Goal: Transaction & Acquisition: Purchase product/service

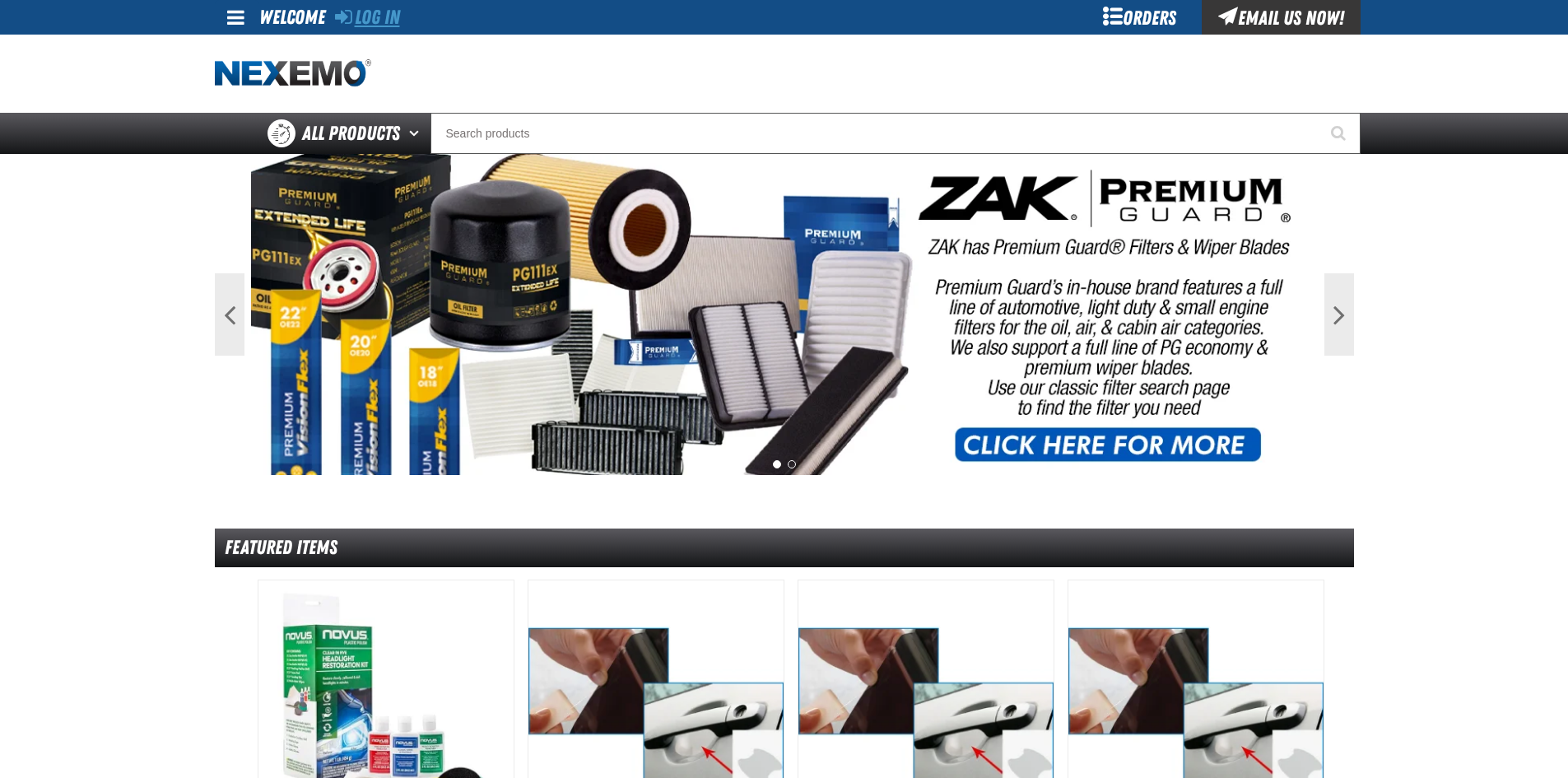
click at [395, 15] on link "Log In" at bounding box center [367, 17] width 65 height 23
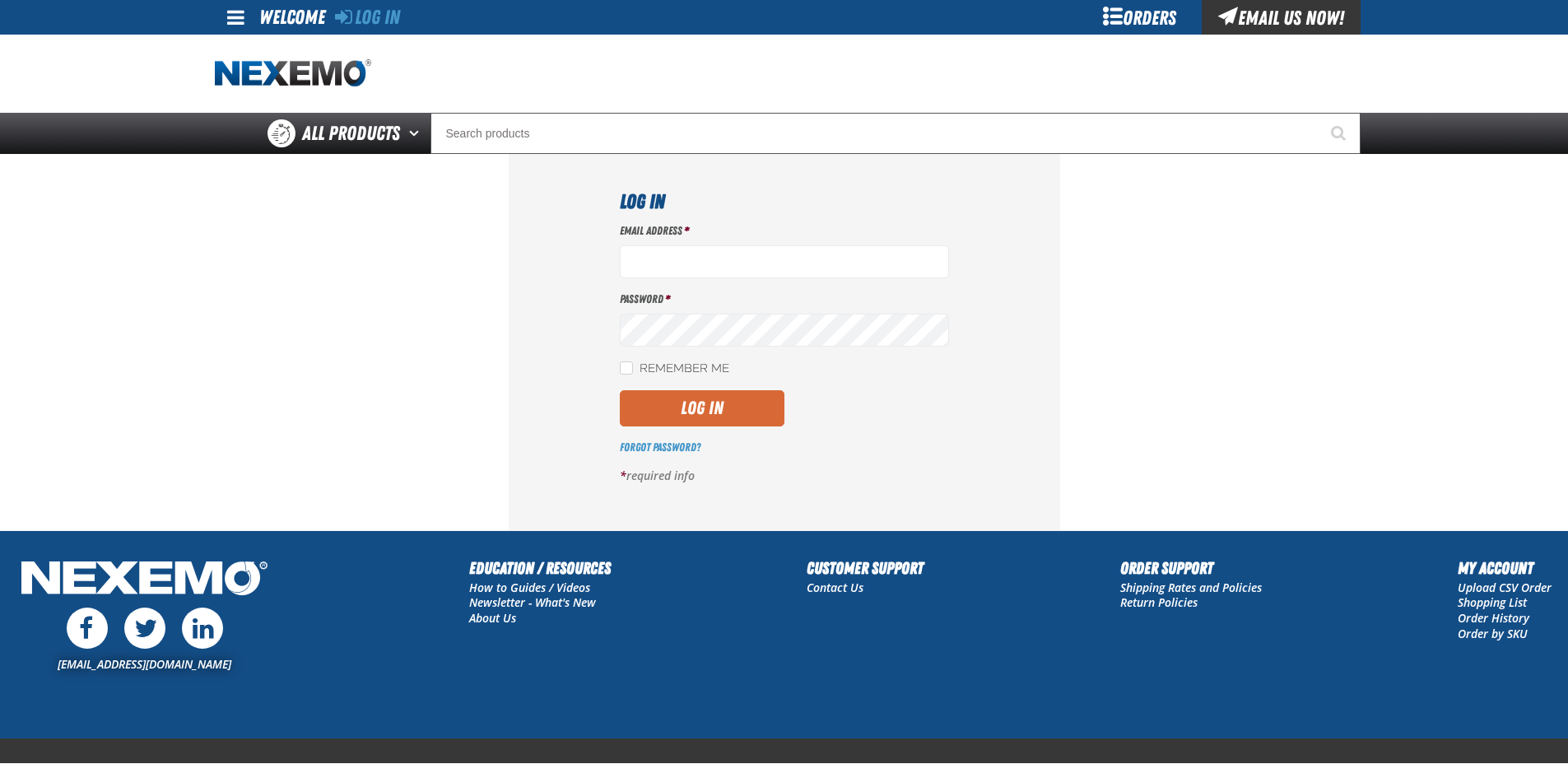
type input "jgoodson@vtaig.com"
click at [697, 417] on button "Log In" at bounding box center [702, 408] width 165 height 37
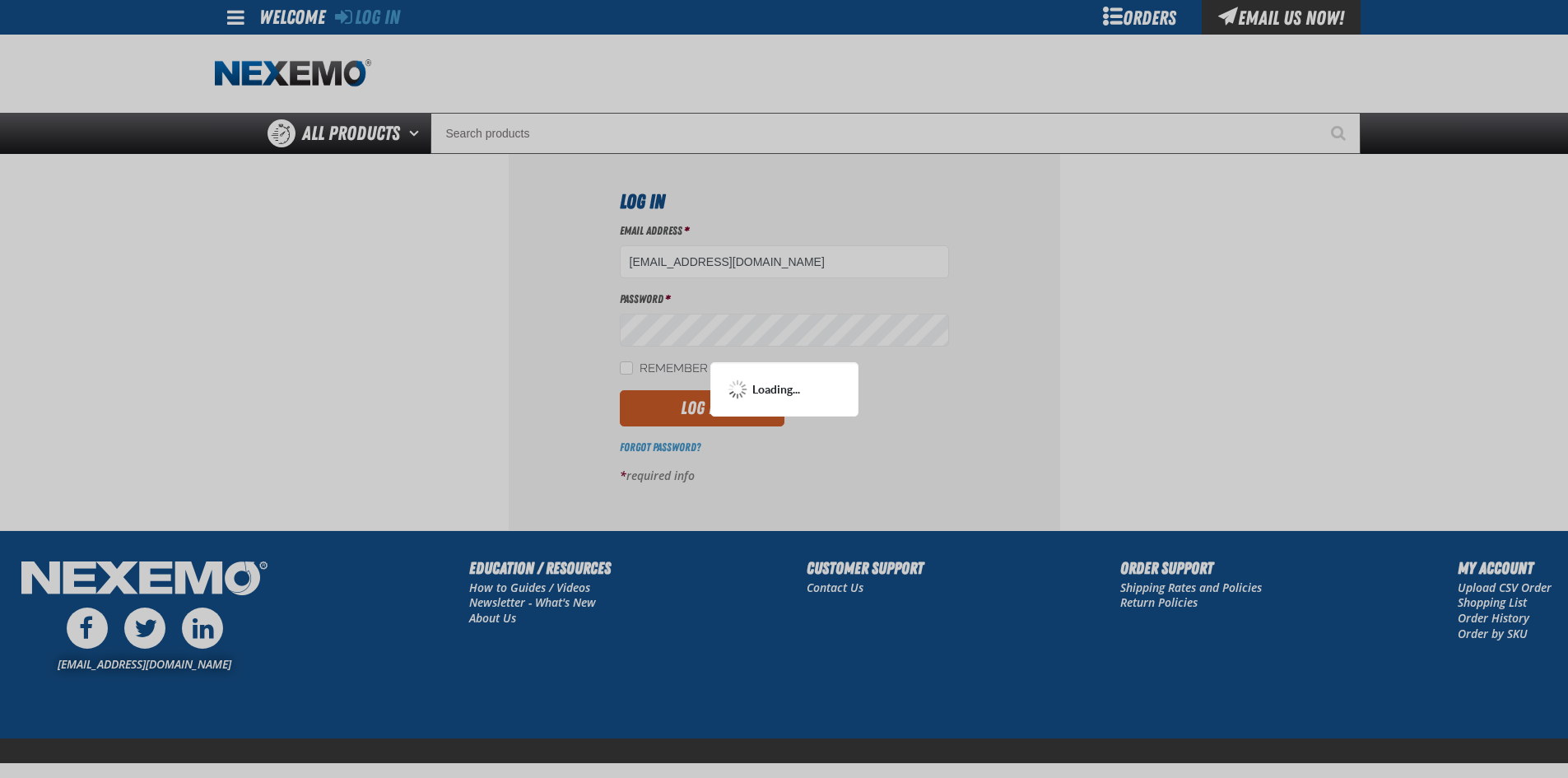
click at [625, 370] on div at bounding box center [784, 389] width 1568 height 778
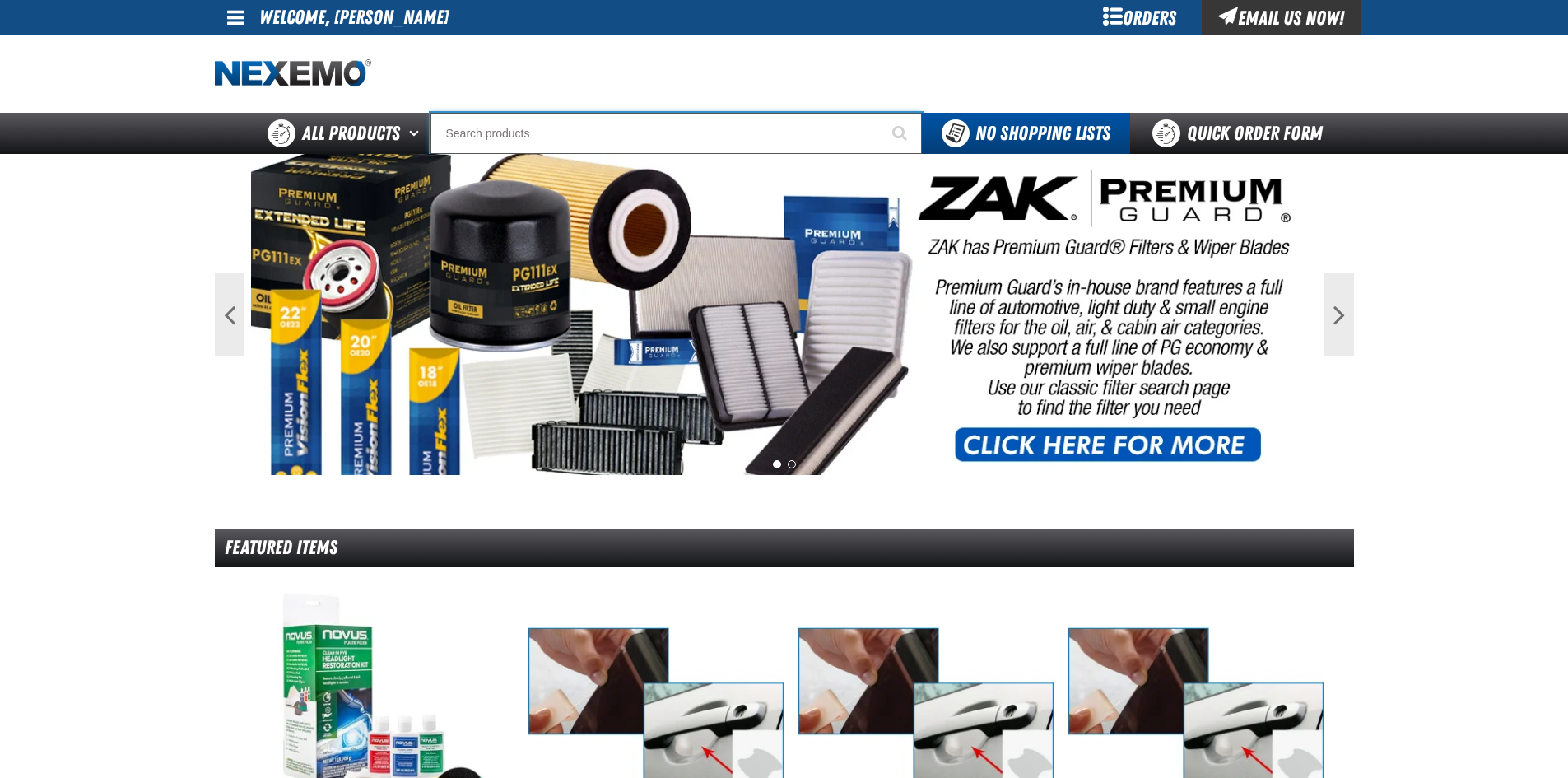
click at [523, 126] on input "Search" at bounding box center [676, 133] width 492 height 41
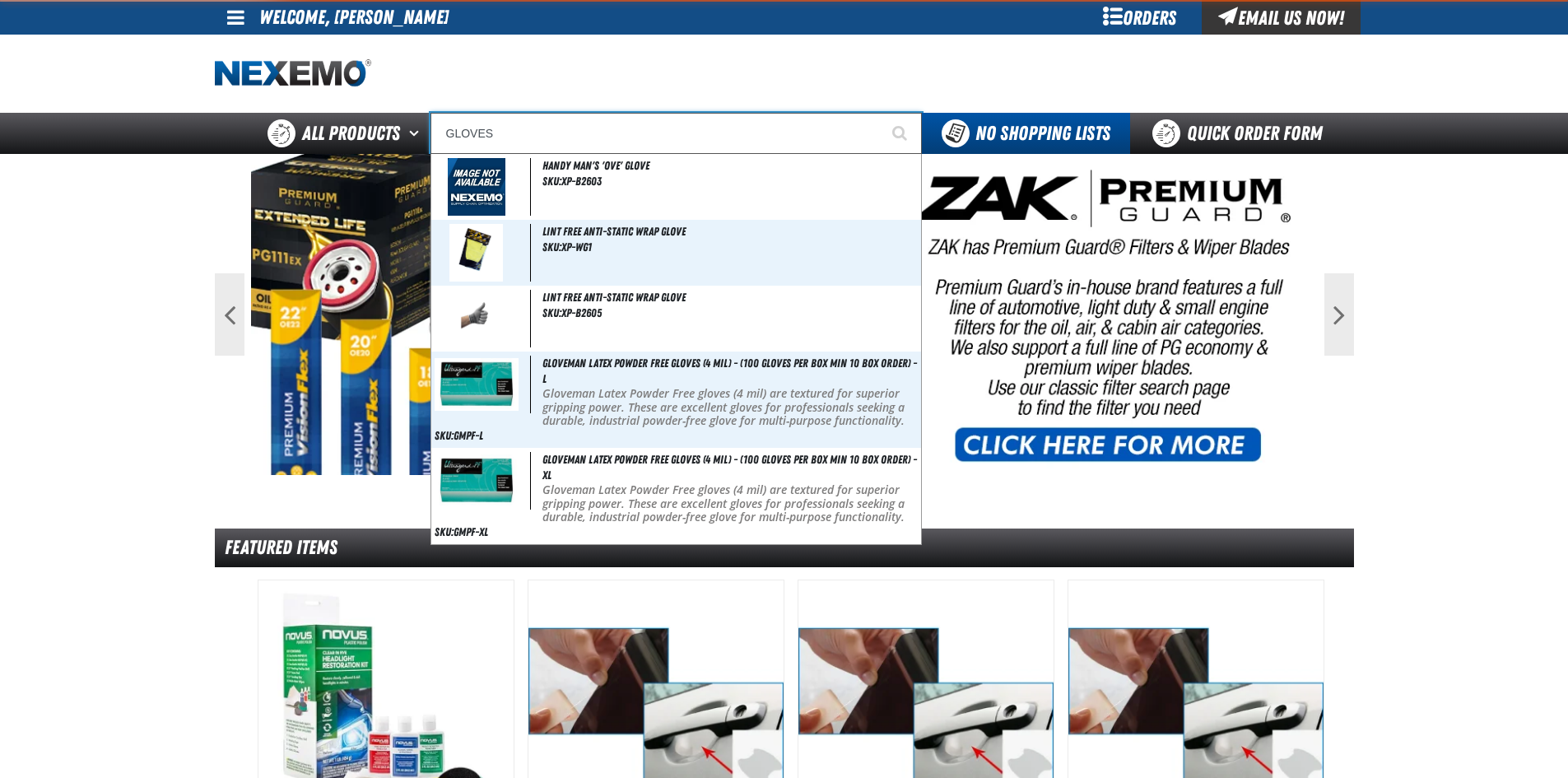
type input "GLOVES"
click at [881, 113] on button "Start Searching" at bounding box center [902, 133] width 41 height 41
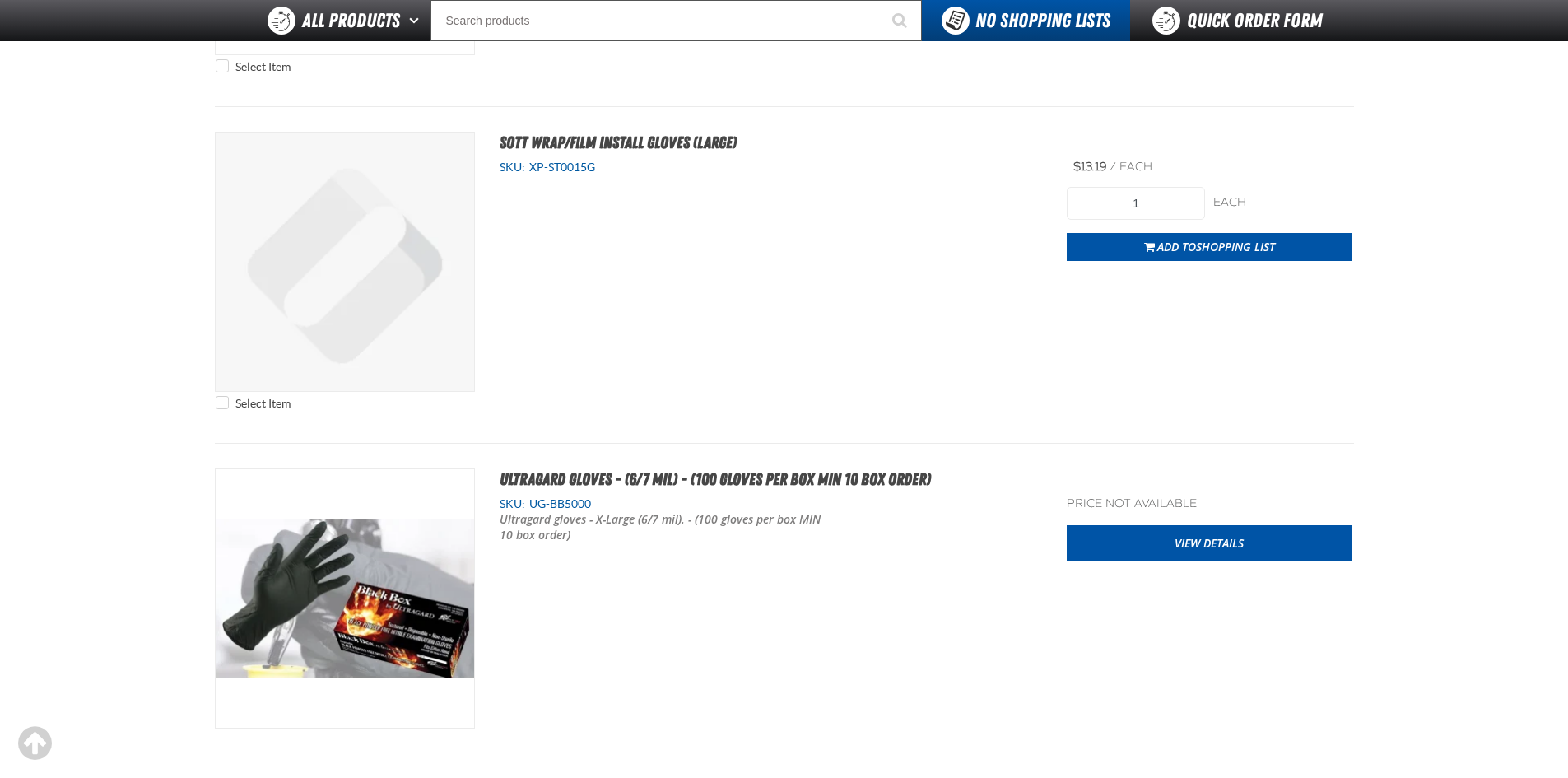
scroll to position [823, 0]
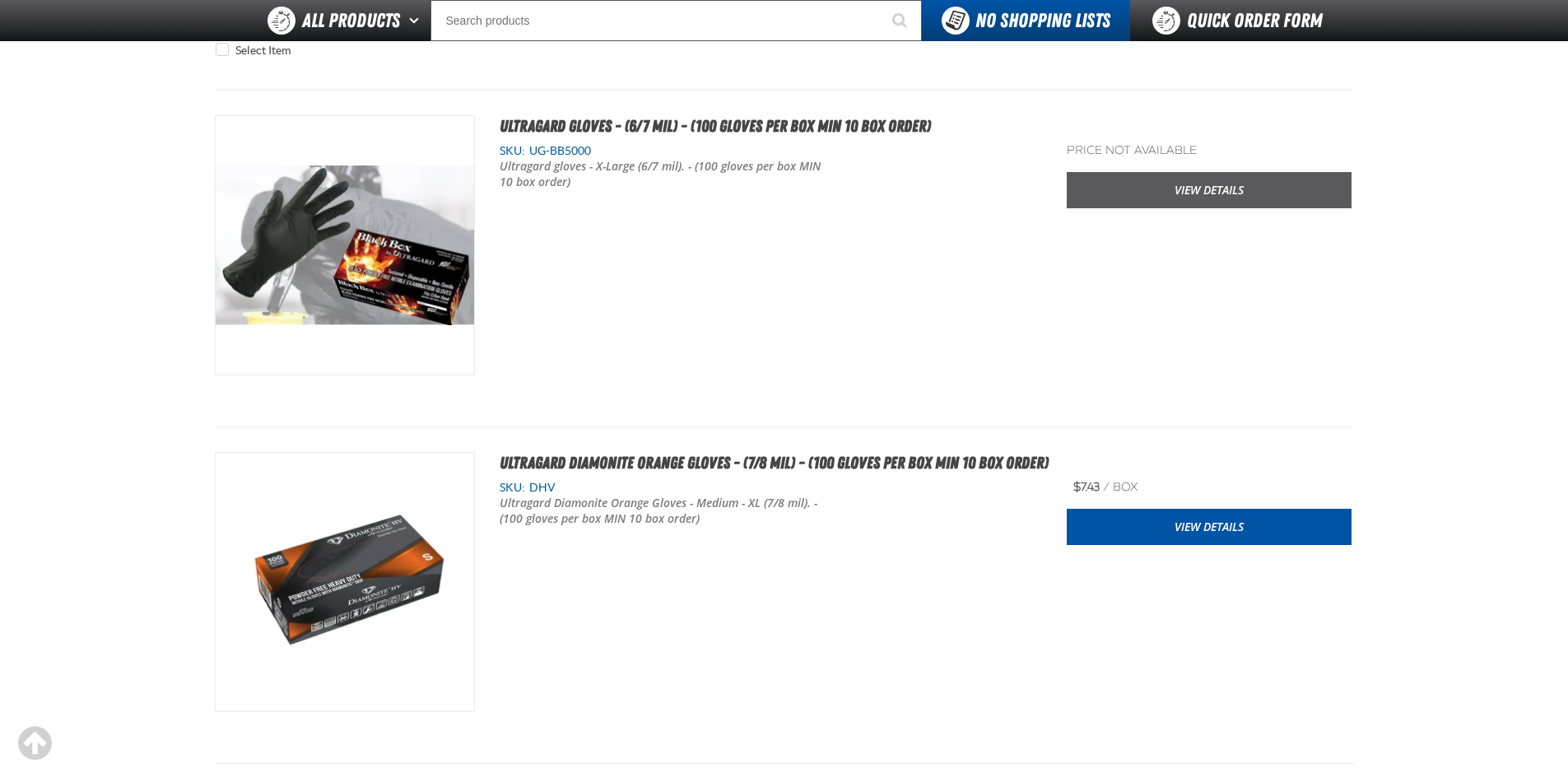
click at [1213, 192] on link "View Details" at bounding box center [1209, 190] width 284 height 37
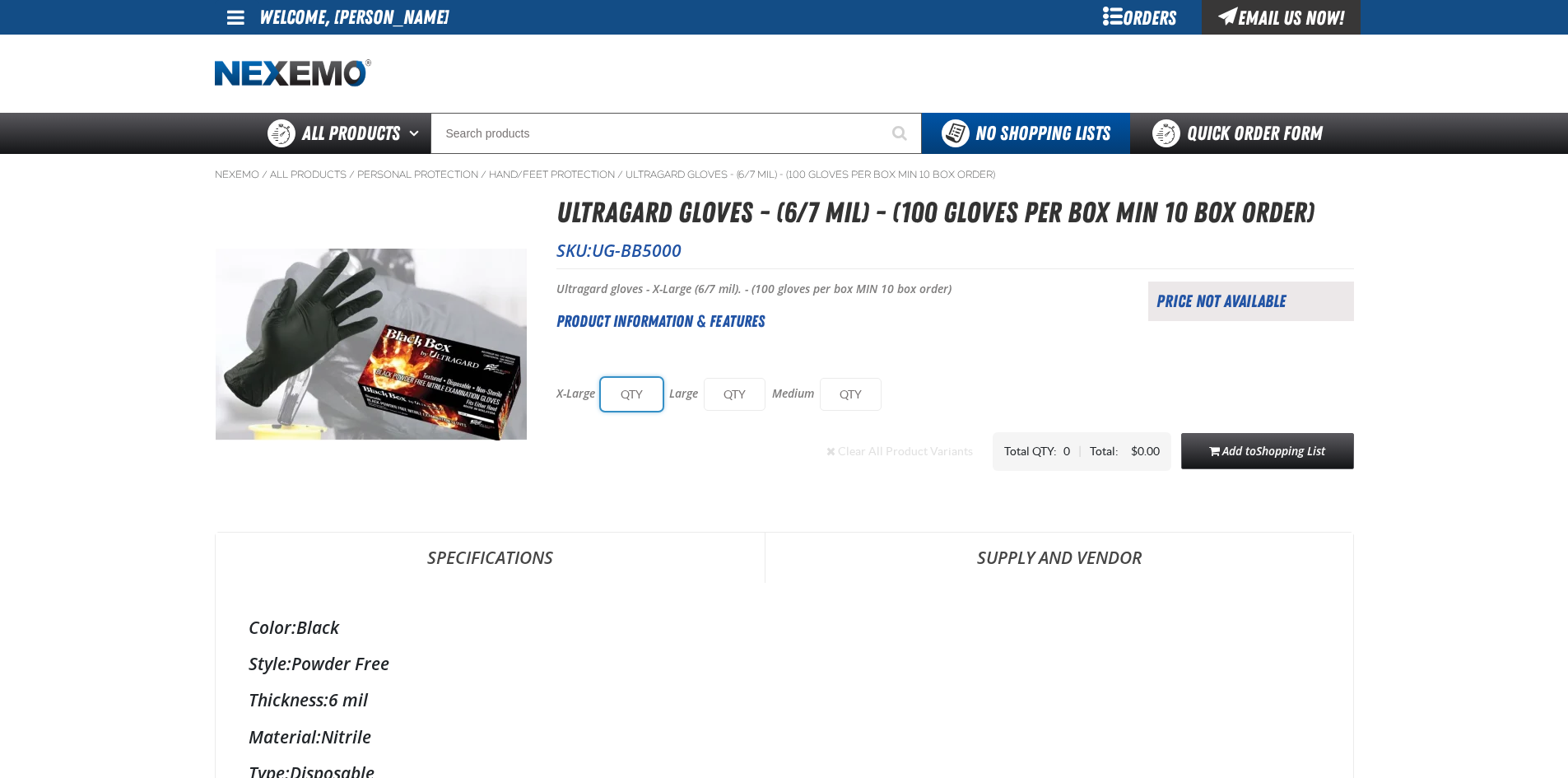
click at [634, 397] on input "text" at bounding box center [631, 394] width 62 height 33
click at [626, 389] on input "text" at bounding box center [631, 394] width 62 height 33
type input "10"
click at [1067, 362] on div "X-Large 10 Large 10 Medium 10" at bounding box center [955, 387] width 798 height 62
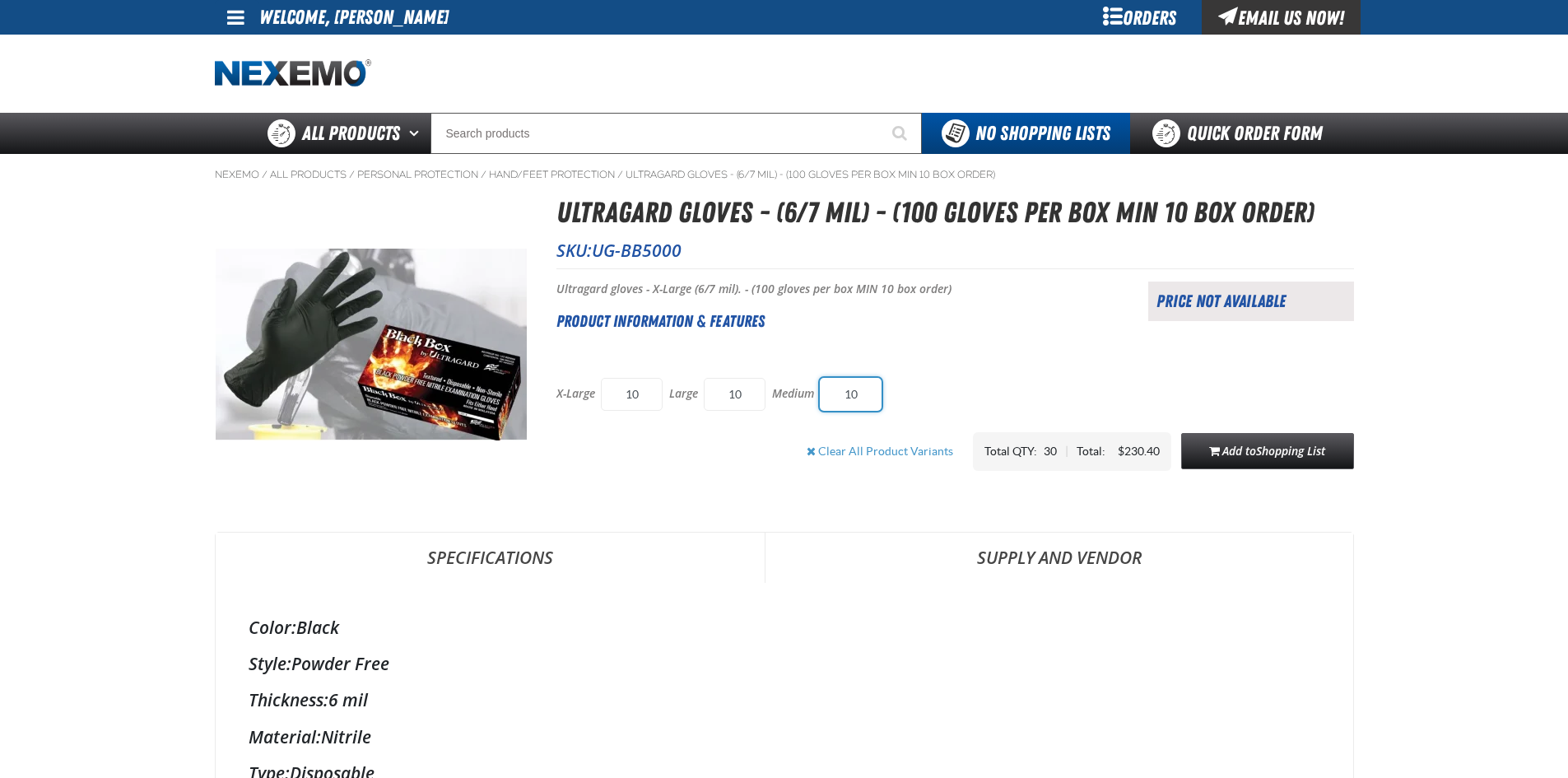
click at [868, 390] on input "10" at bounding box center [850, 394] width 62 height 33
type input "1"
click at [1236, 443] on span "Add to Shopping List" at bounding box center [1274, 450] width 103 height 16
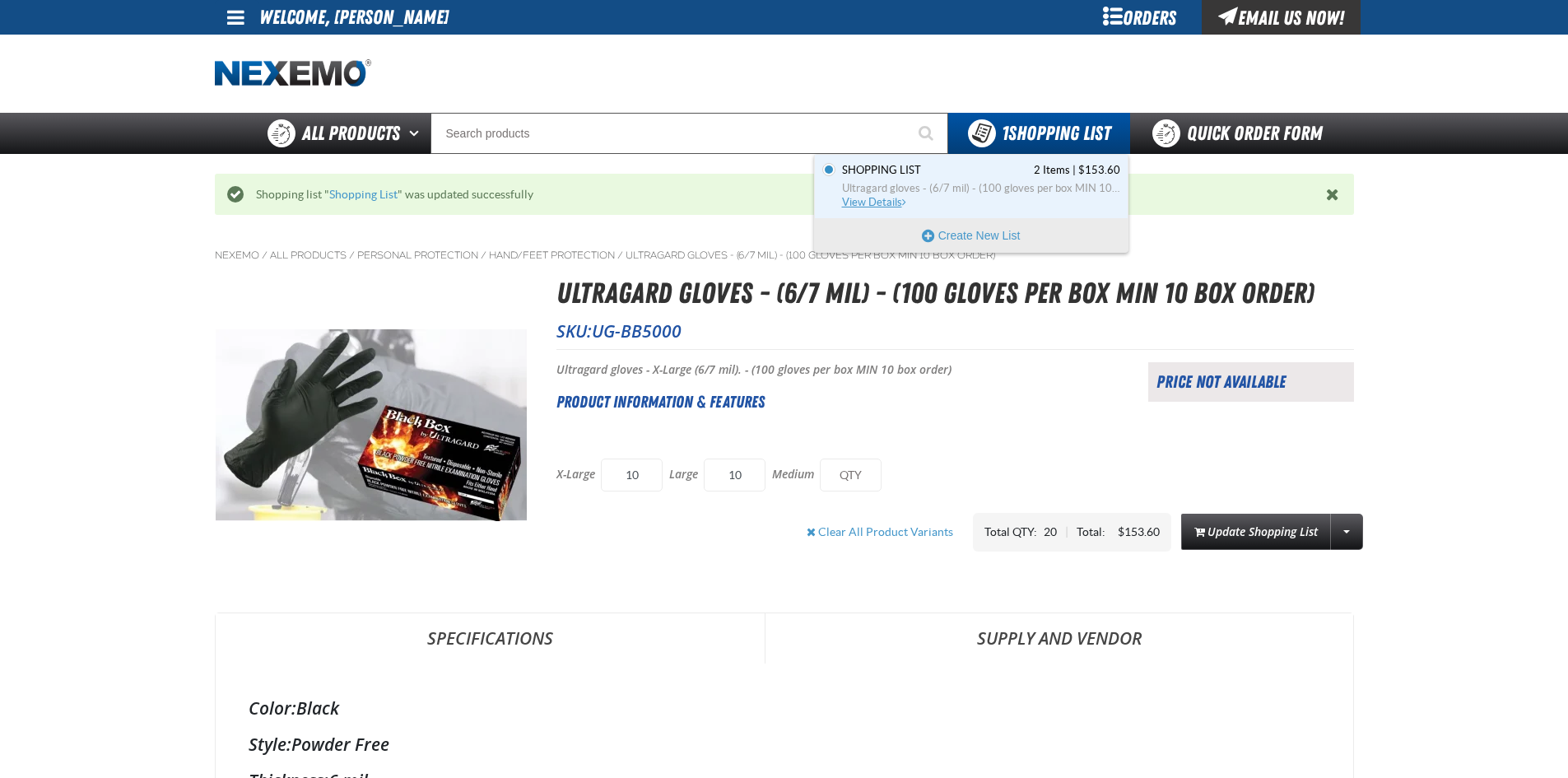
click at [867, 200] on span "View Details" at bounding box center [876, 201] width 67 height 13
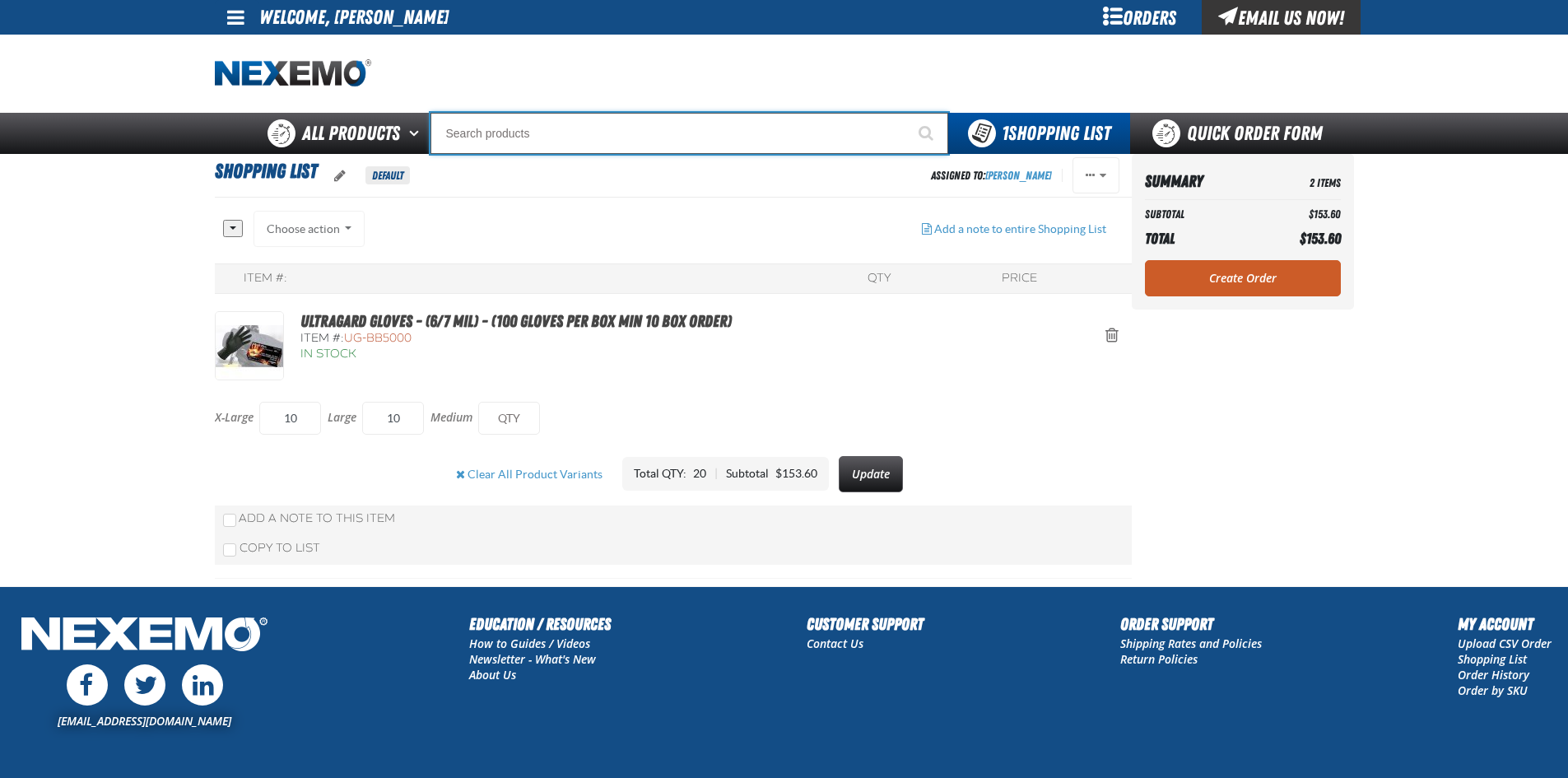
click at [492, 125] on input "Search" at bounding box center [689, 133] width 517 height 41
type input "23"
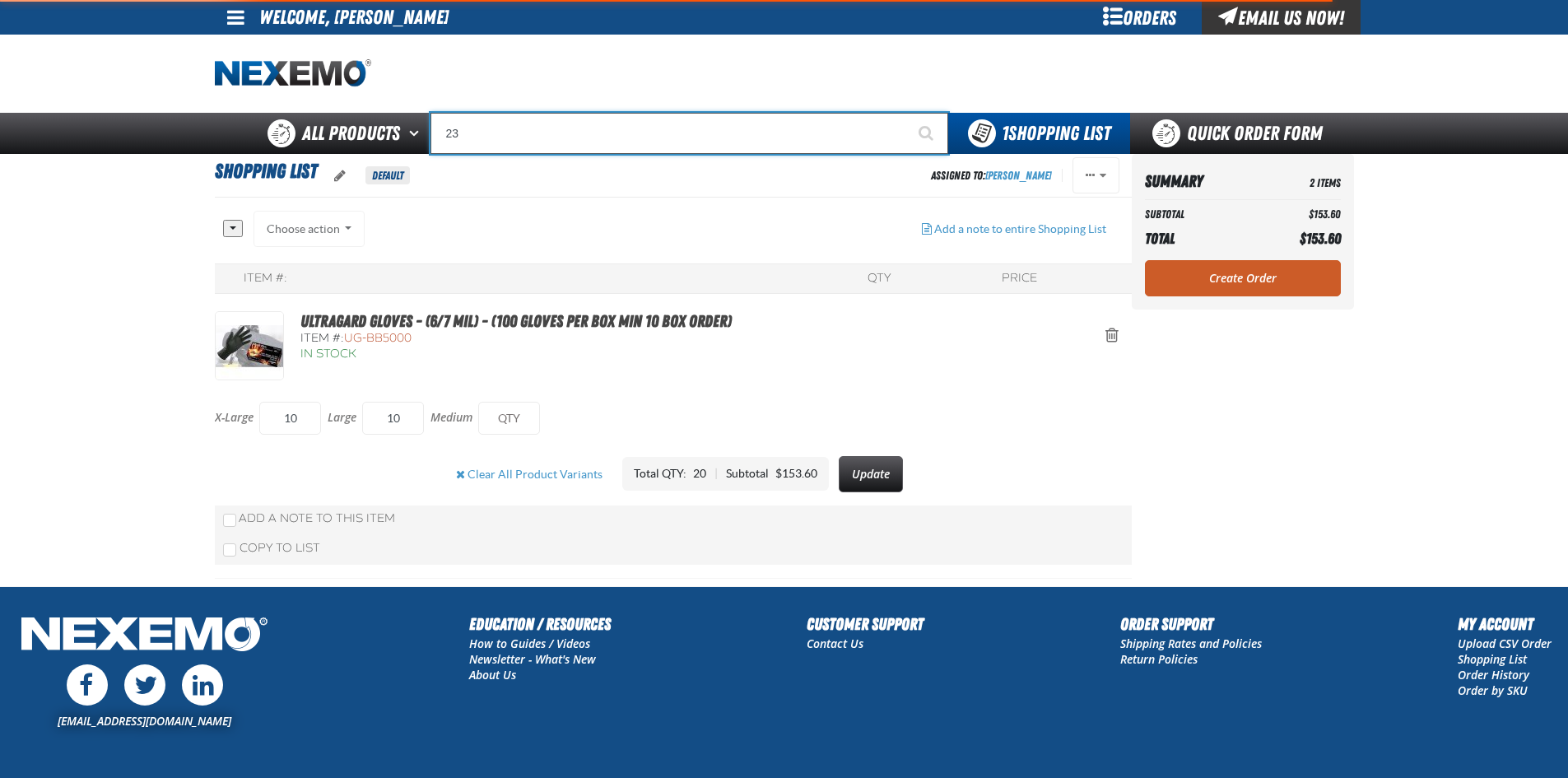
type input "23 Degree Bend Tire Valve Without Cap and Core"
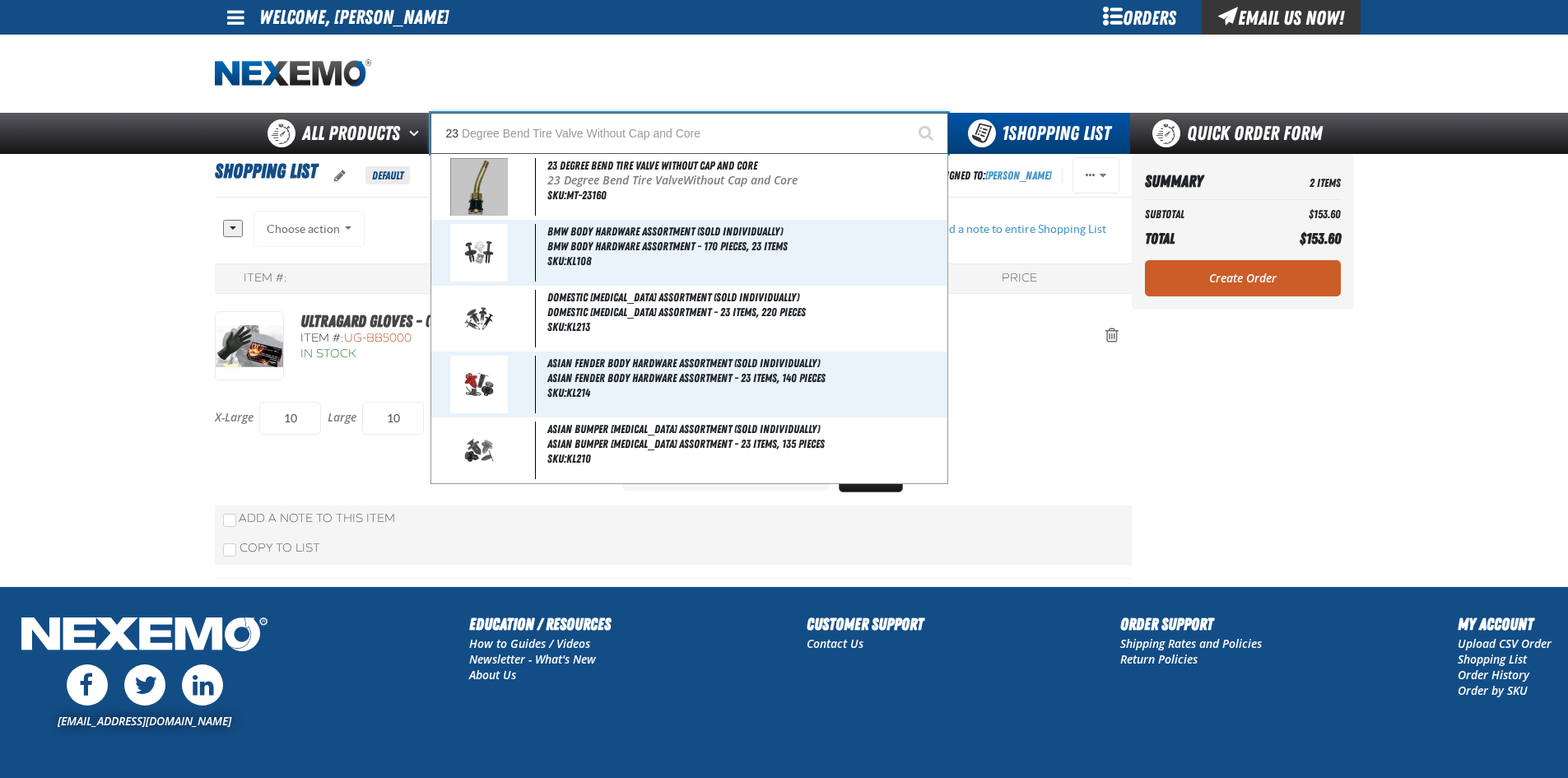
type input "2"
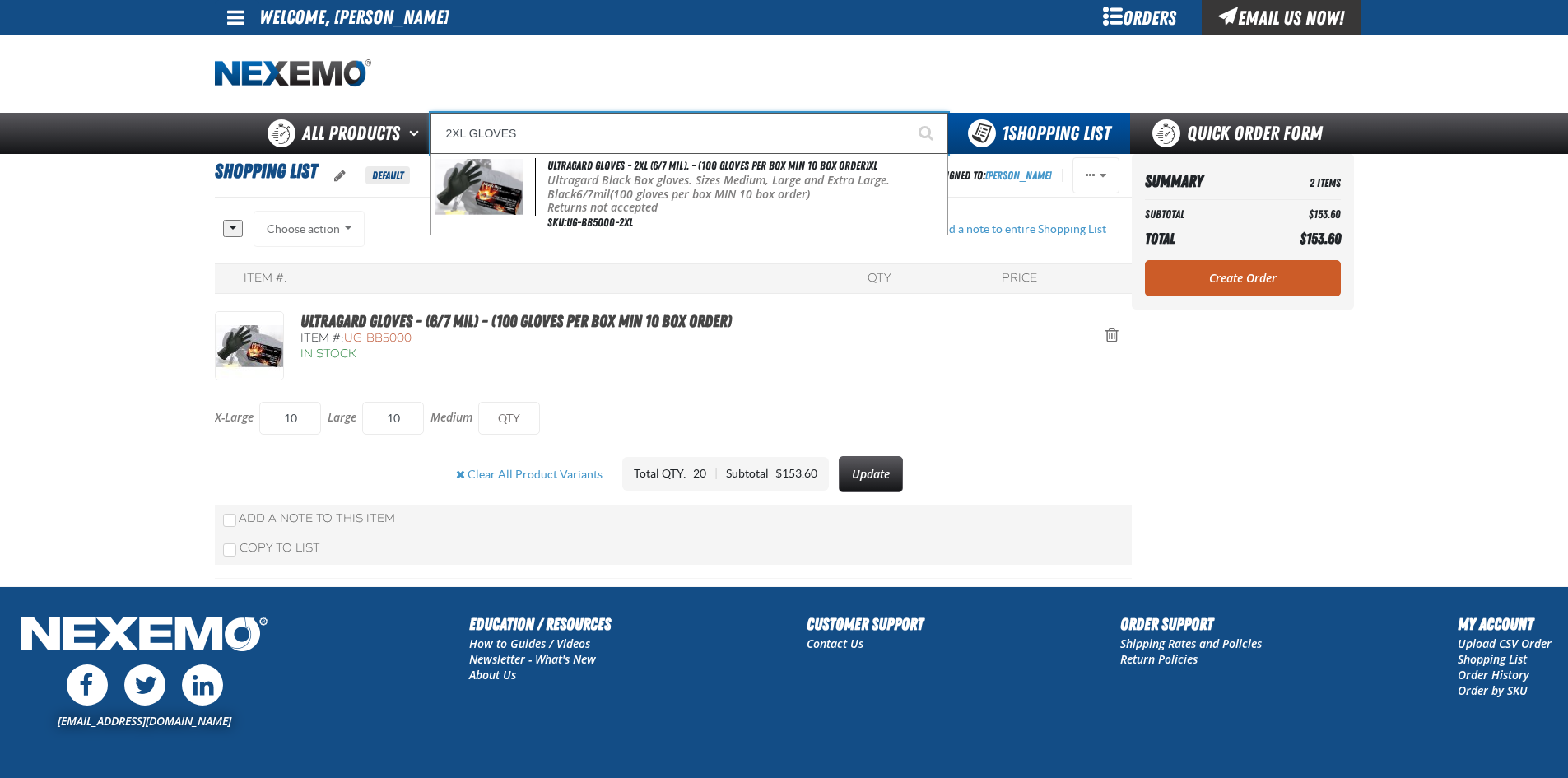
type input "2XL GLOVES"
click at [907, 113] on button "Start Searching" at bounding box center [928, 133] width 41 height 41
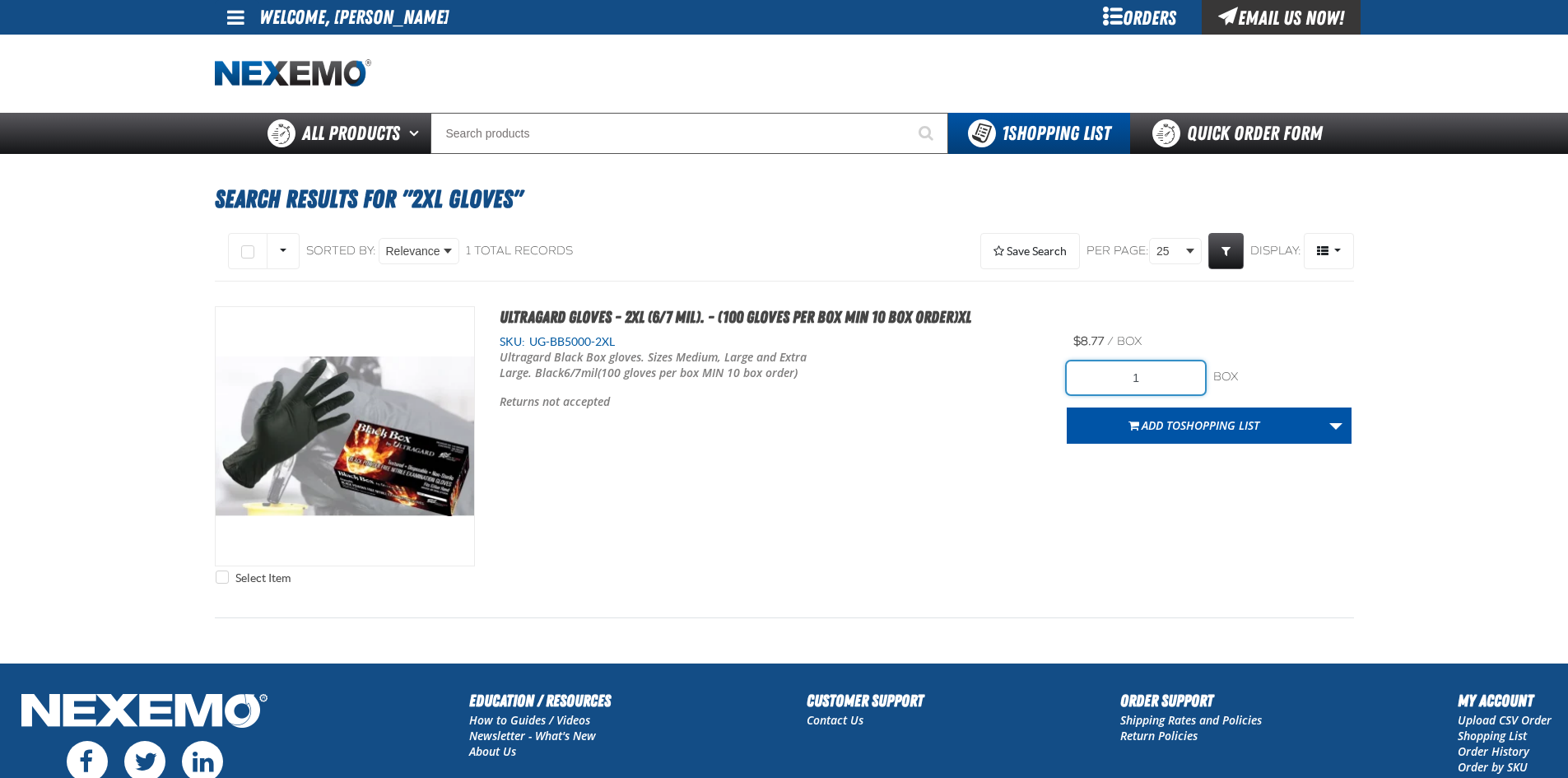
click at [1149, 374] on input "1" at bounding box center [1136, 377] width 138 height 33
type input "5"
type input "2"
click at [1223, 423] on span "Shopping List" at bounding box center [1219, 426] width 79 height 16
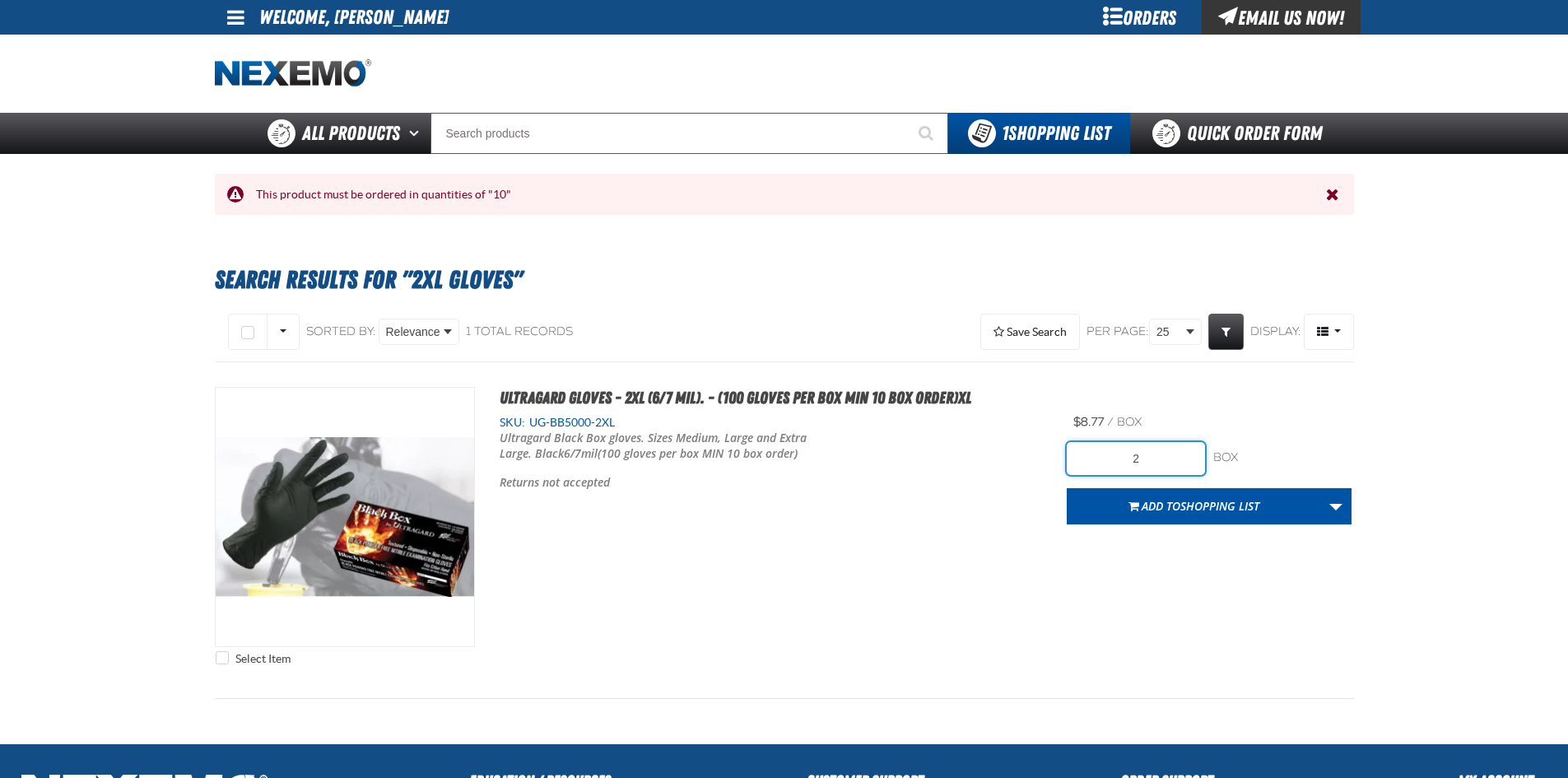
click at [1150, 456] on input "2" at bounding box center [1136, 458] width 138 height 33
type input "10"
drag, startPoint x: 1005, startPoint y: 590, endPoint x: 1163, endPoint y: 546, distance: 164.0
click at [1006, 590] on div "Select Item Ultragard gloves - 2XL (6/7 mil). - (100 gloves per box MIN 10 box …" at bounding box center [785, 530] width 1139 height 286
click at [1183, 518] on button "Add to Shopping List" at bounding box center [1194, 506] width 255 height 37
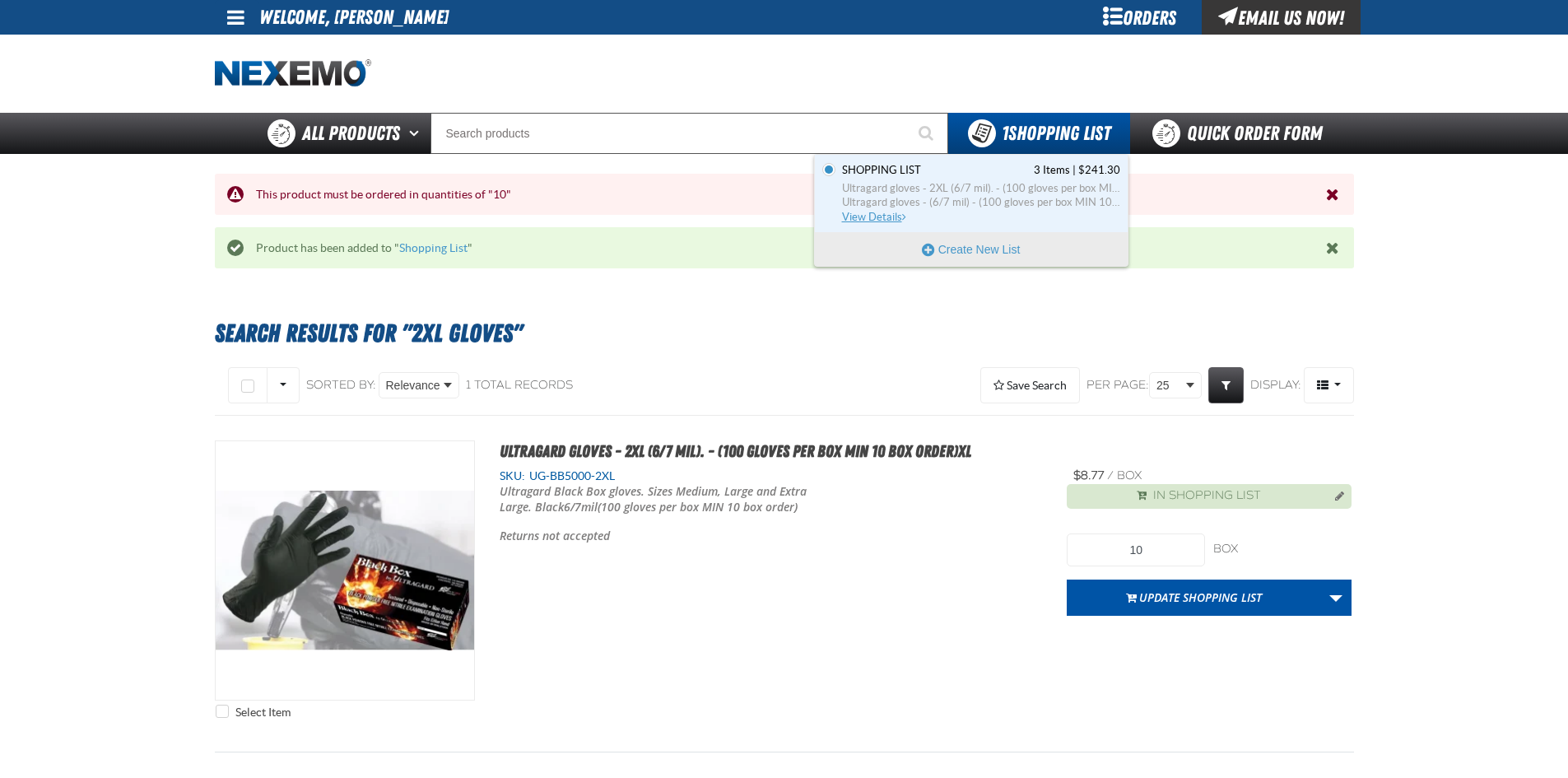
click at [870, 213] on span "View Details" at bounding box center [876, 216] width 67 height 13
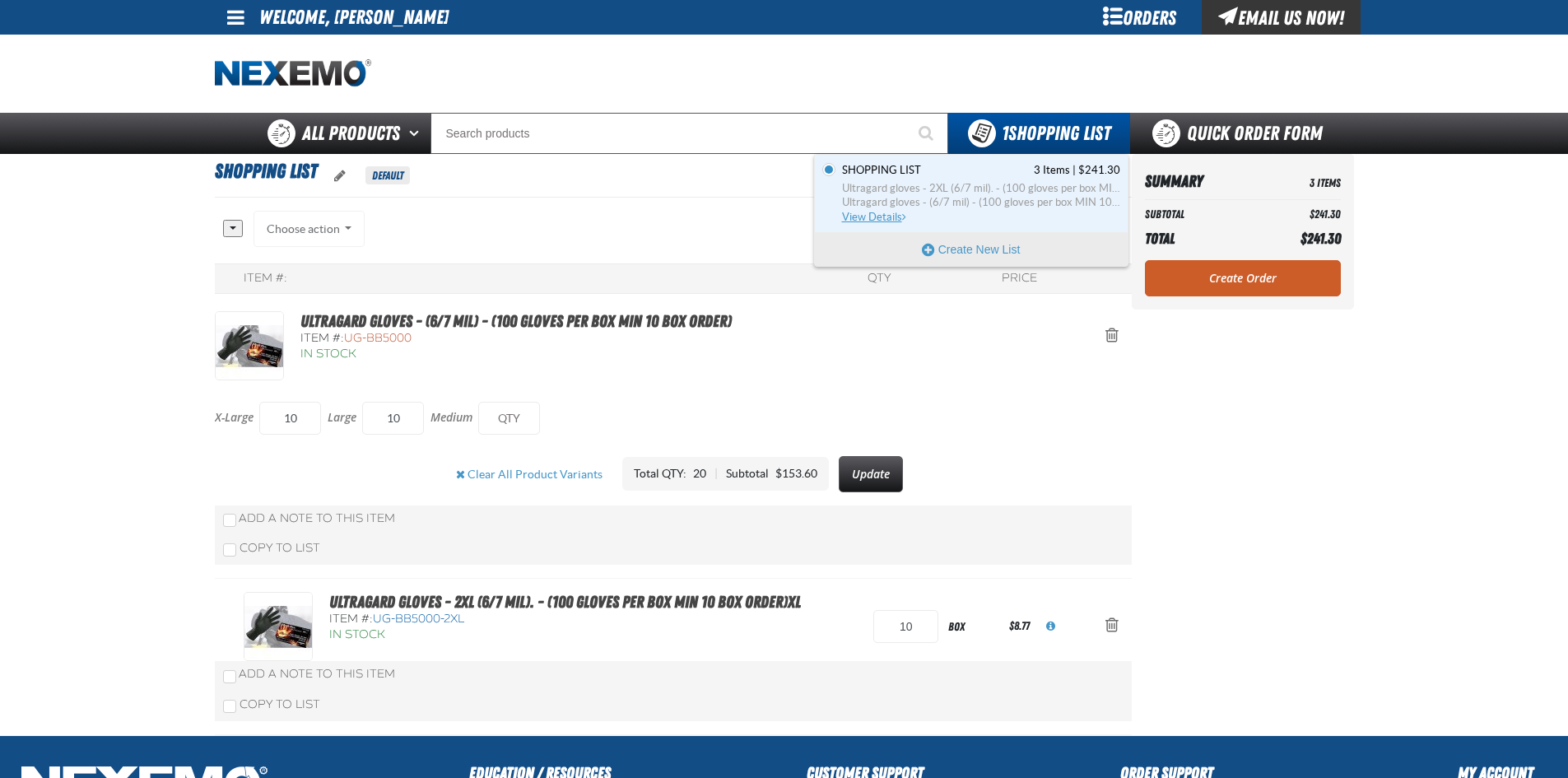
click at [880, 214] on span "View Details" at bounding box center [876, 216] width 67 height 13
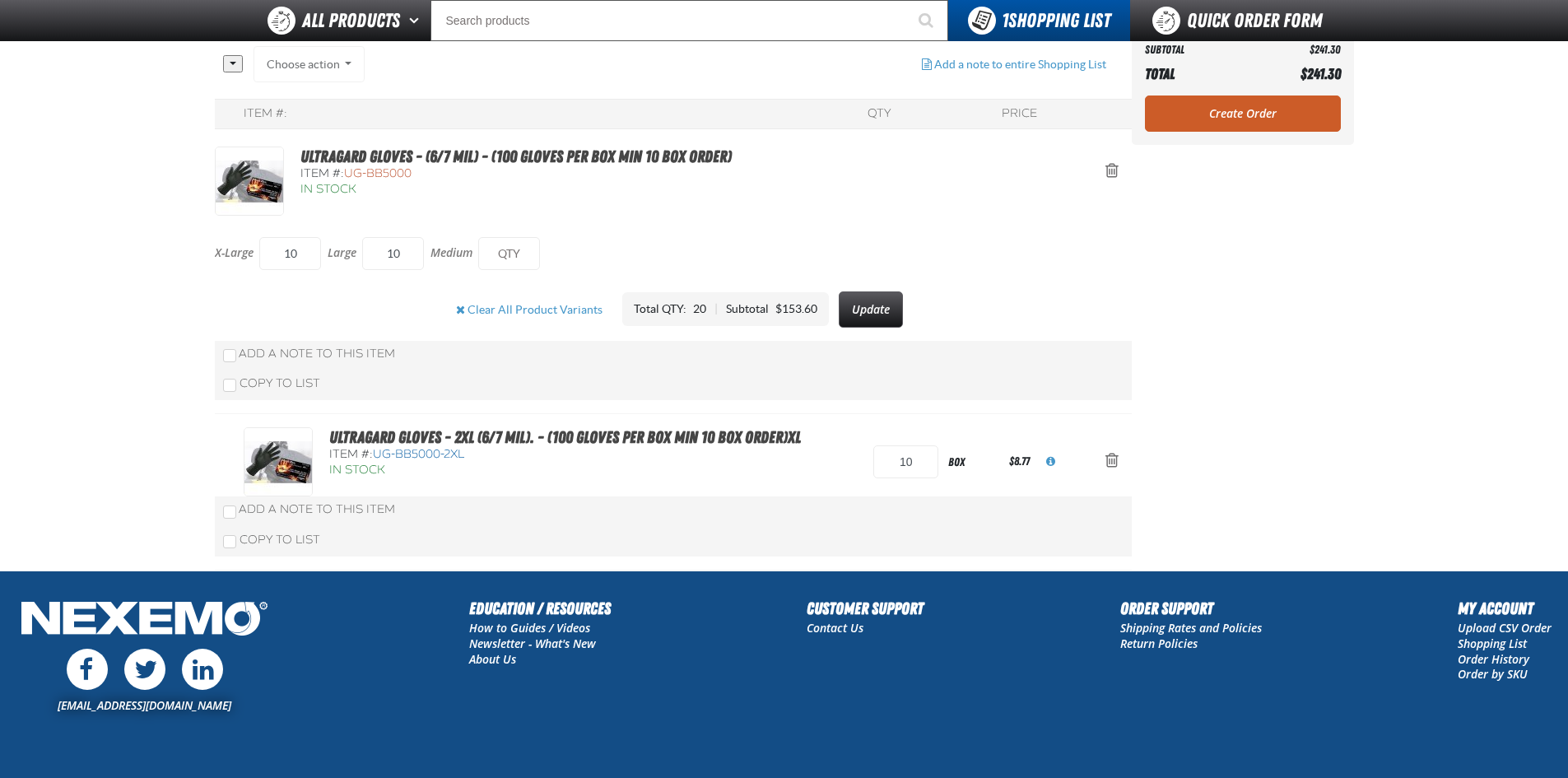
scroll to position [82, 0]
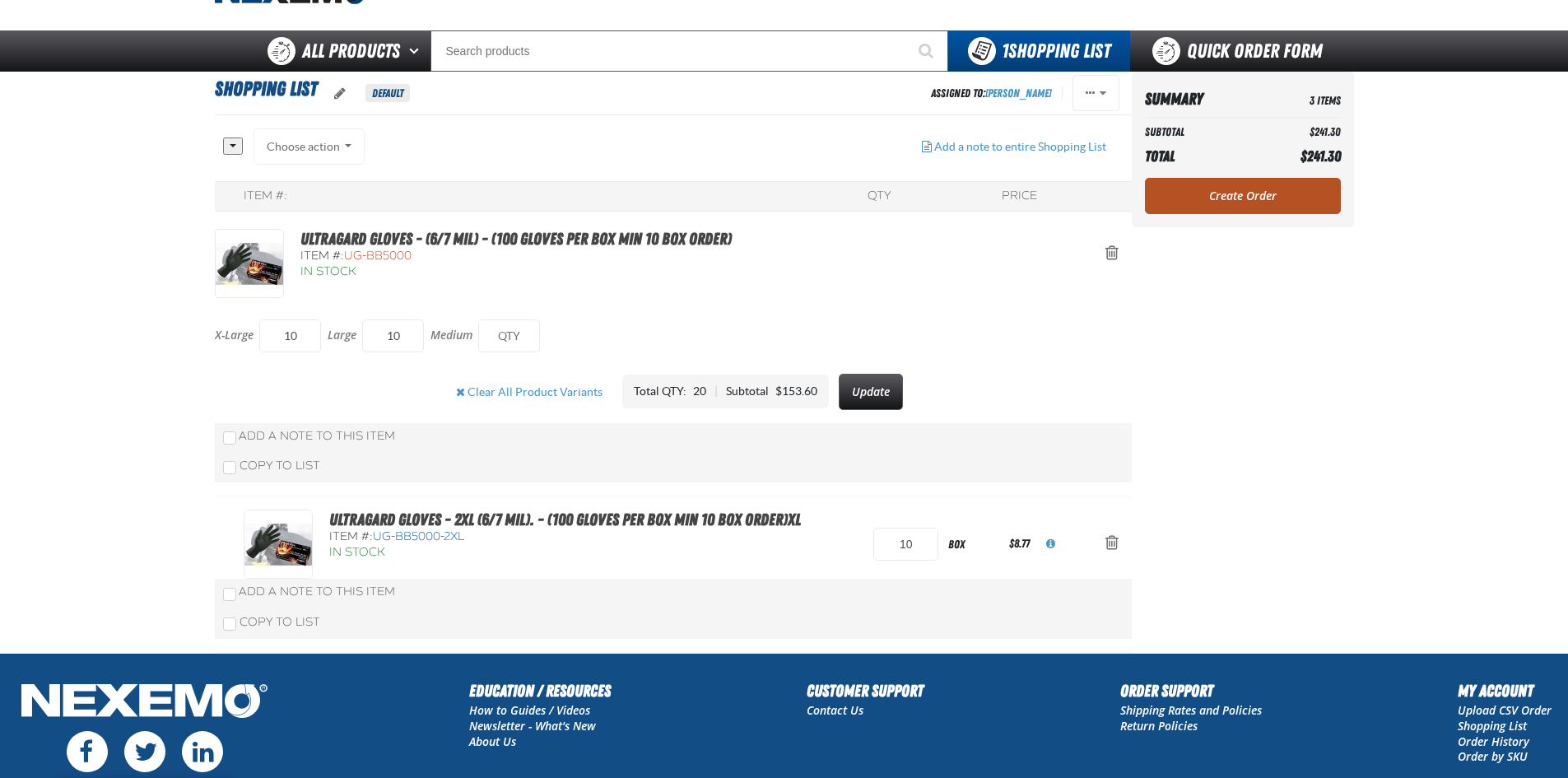
click at [1248, 198] on link "Create Order" at bounding box center [1242, 195] width 196 height 37
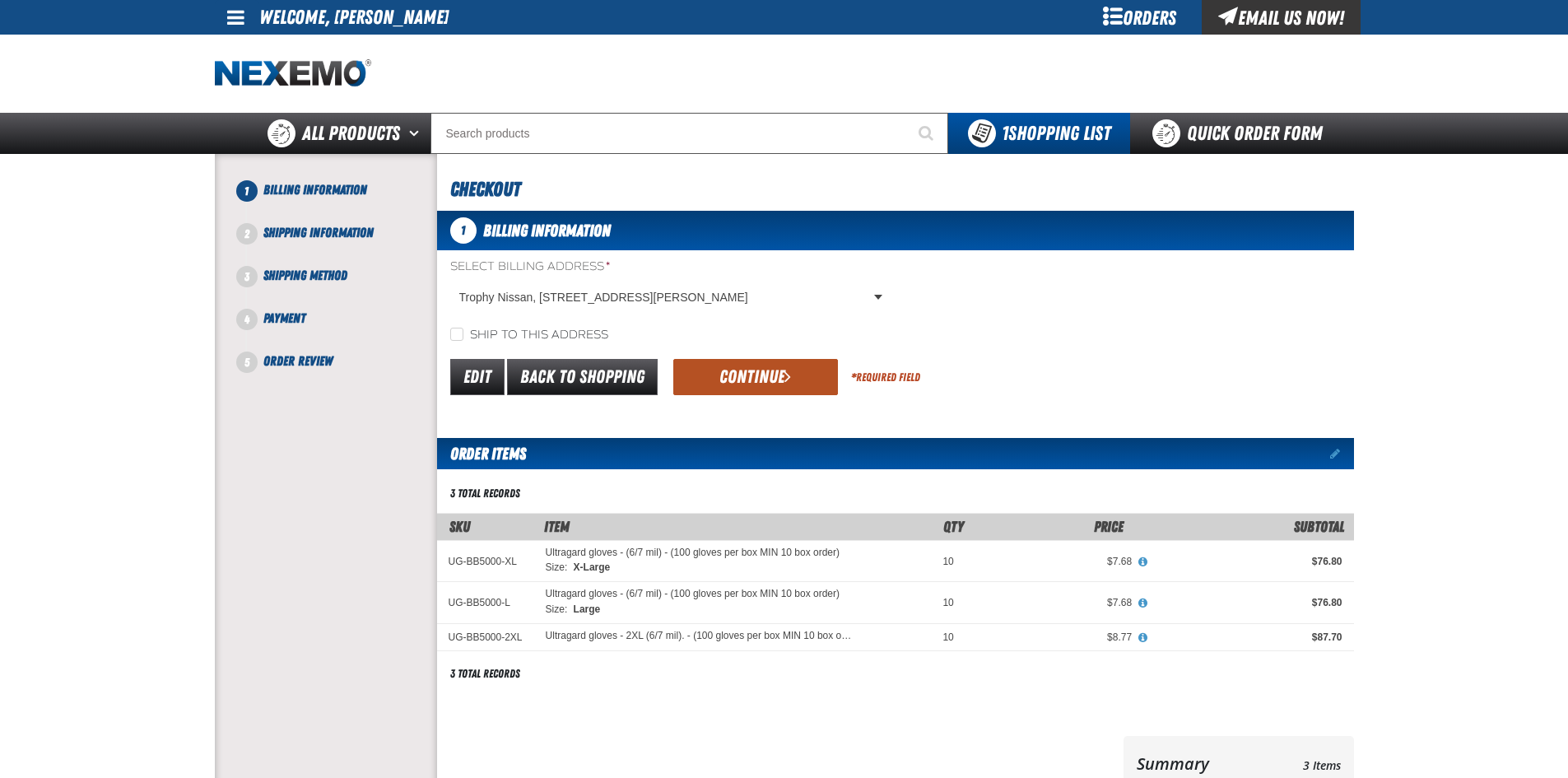
click at [778, 373] on button "Continue" at bounding box center [755, 376] width 165 height 37
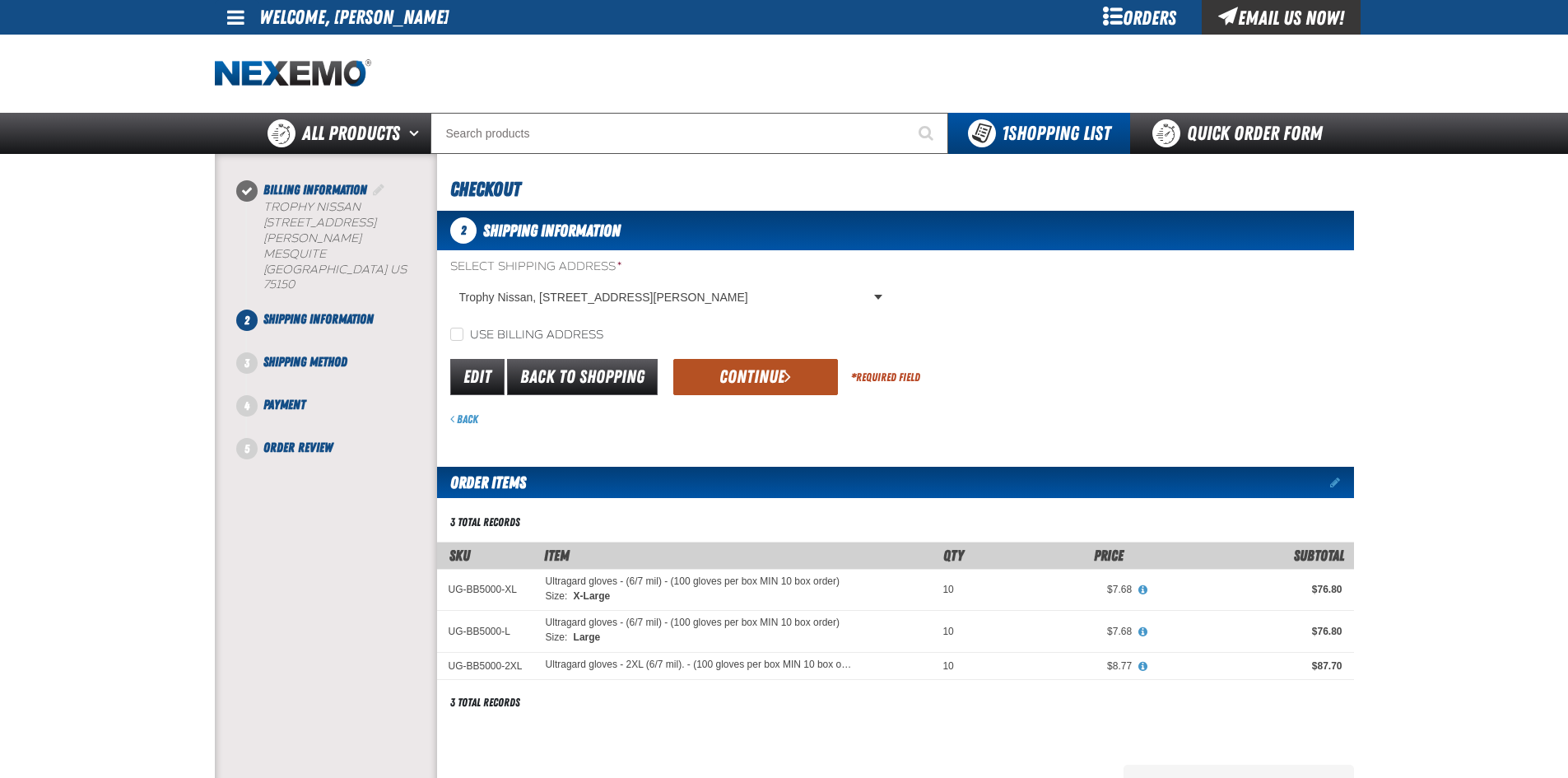
click at [779, 370] on button "Continue" at bounding box center [755, 376] width 165 height 37
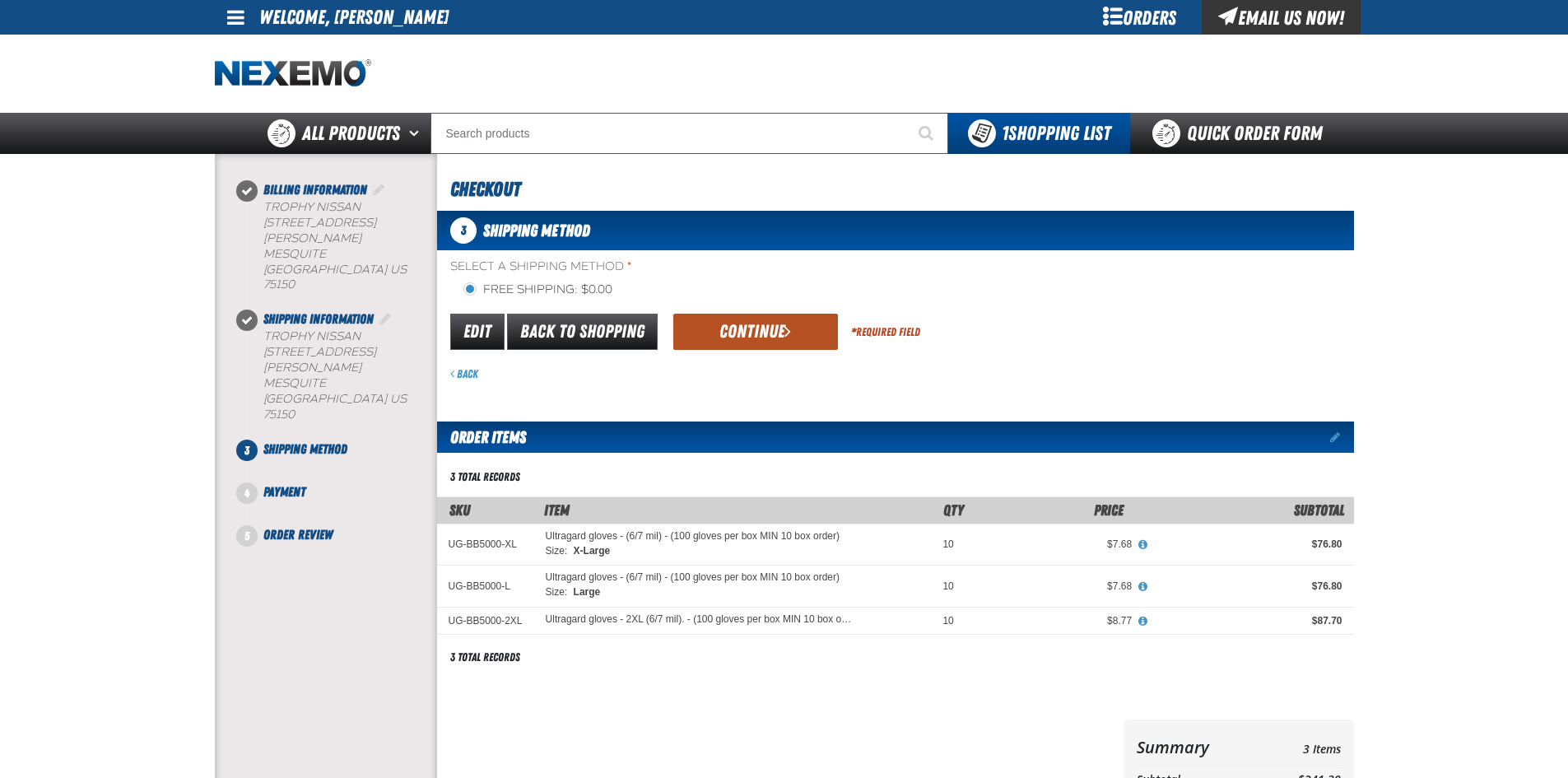
click at [792, 338] on button "Continue" at bounding box center [755, 332] width 165 height 37
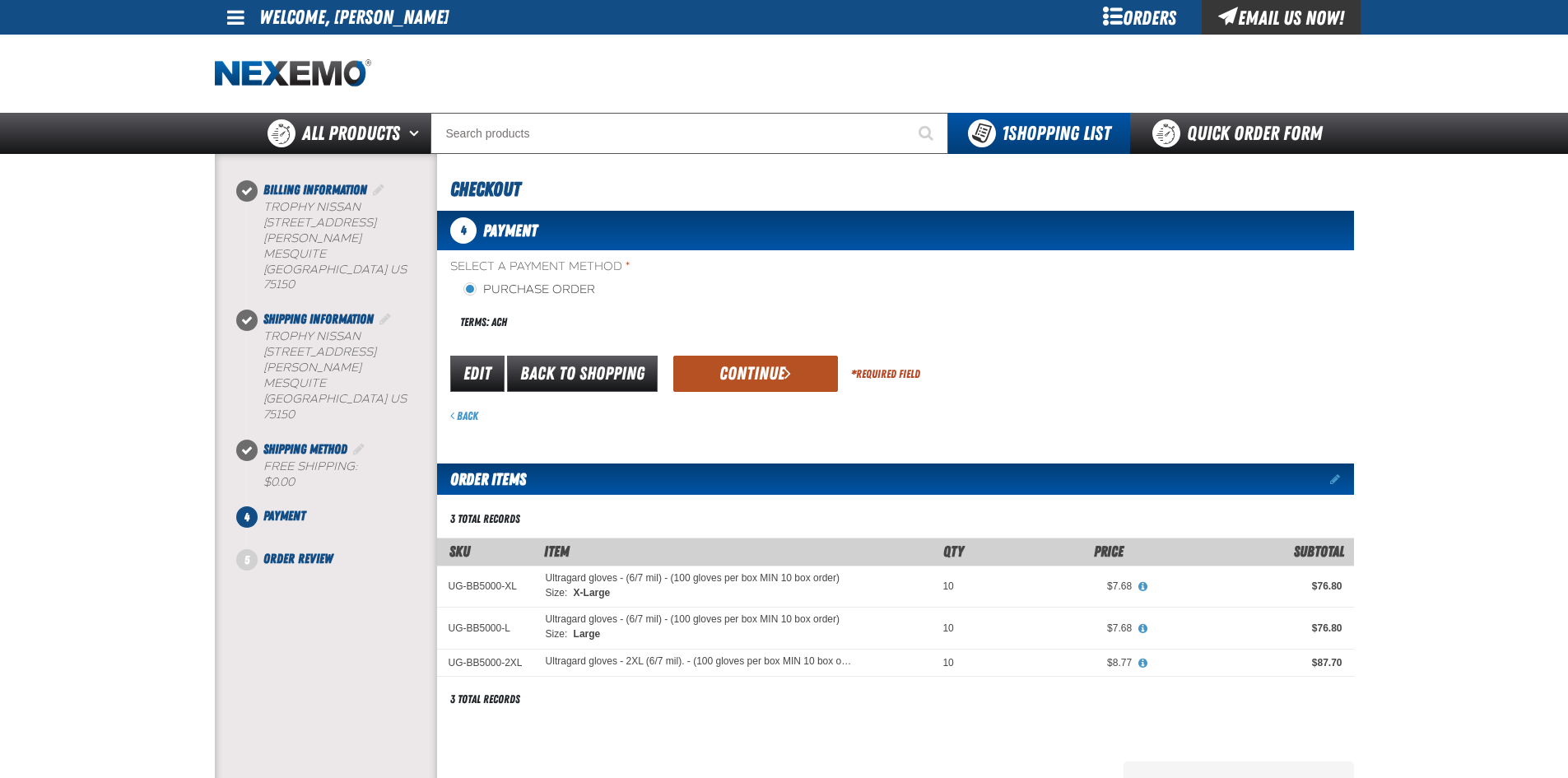
click at [764, 378] on button "Continue" at bounding box center [755, 373] width 165 height 37
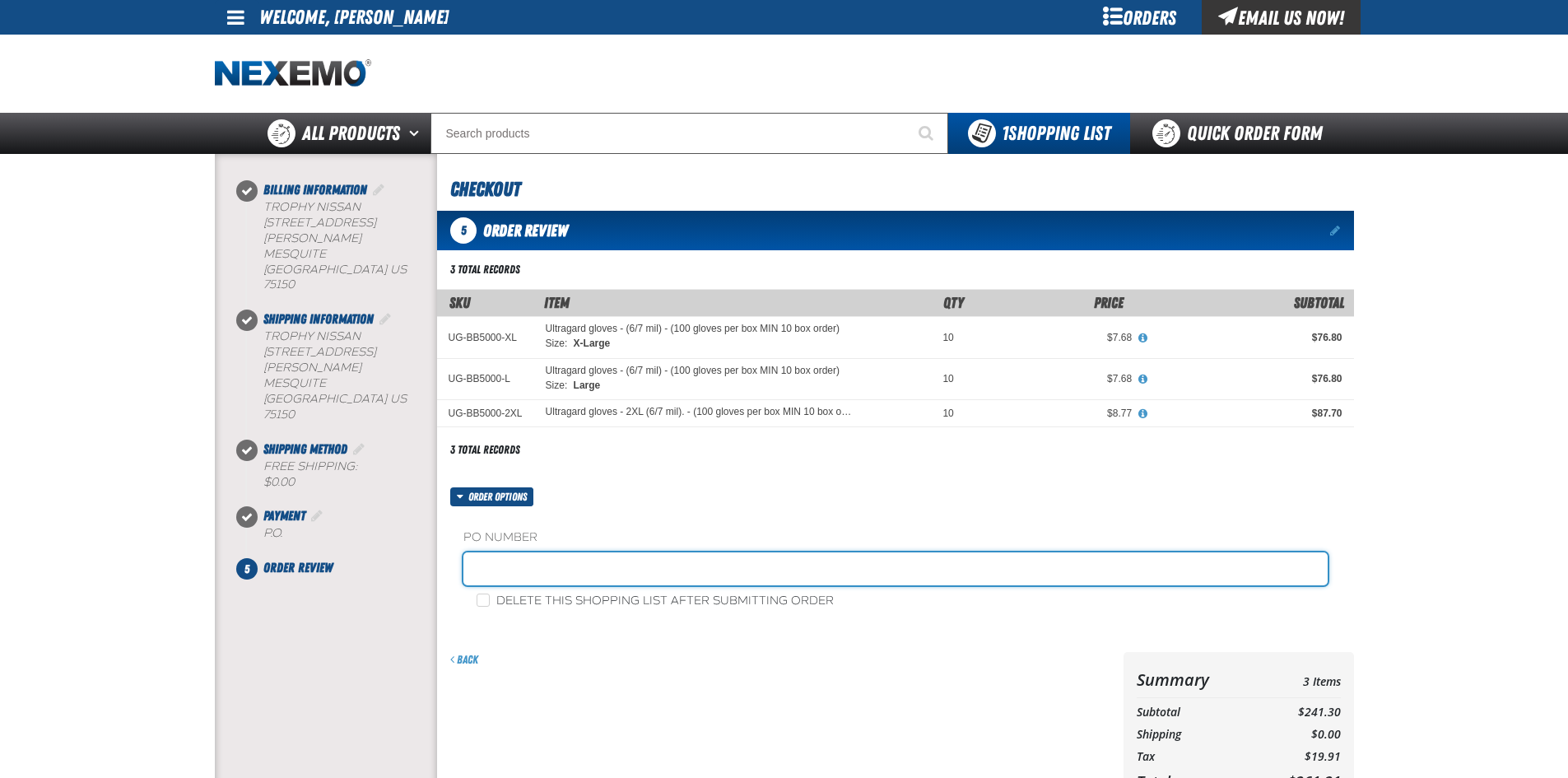
click at [559, 569] on input "text" at bounding box center [895, 568] width 864 height 33
type input "090925G"
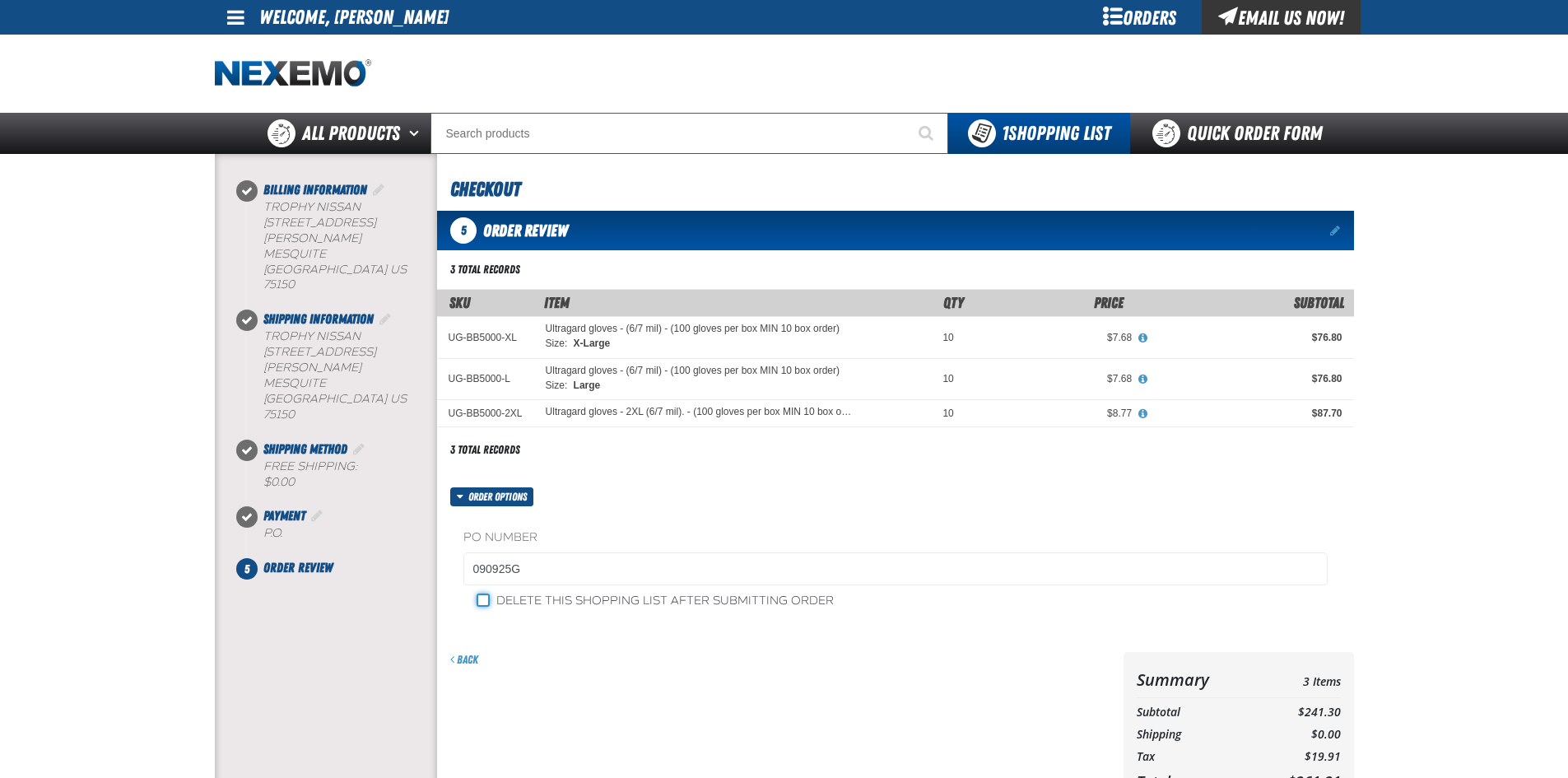
click at [482, 603] on input "Delete this shopping list after submitting order" at bounding box center [483, 599] width 13 height 13
checkbox input "true"
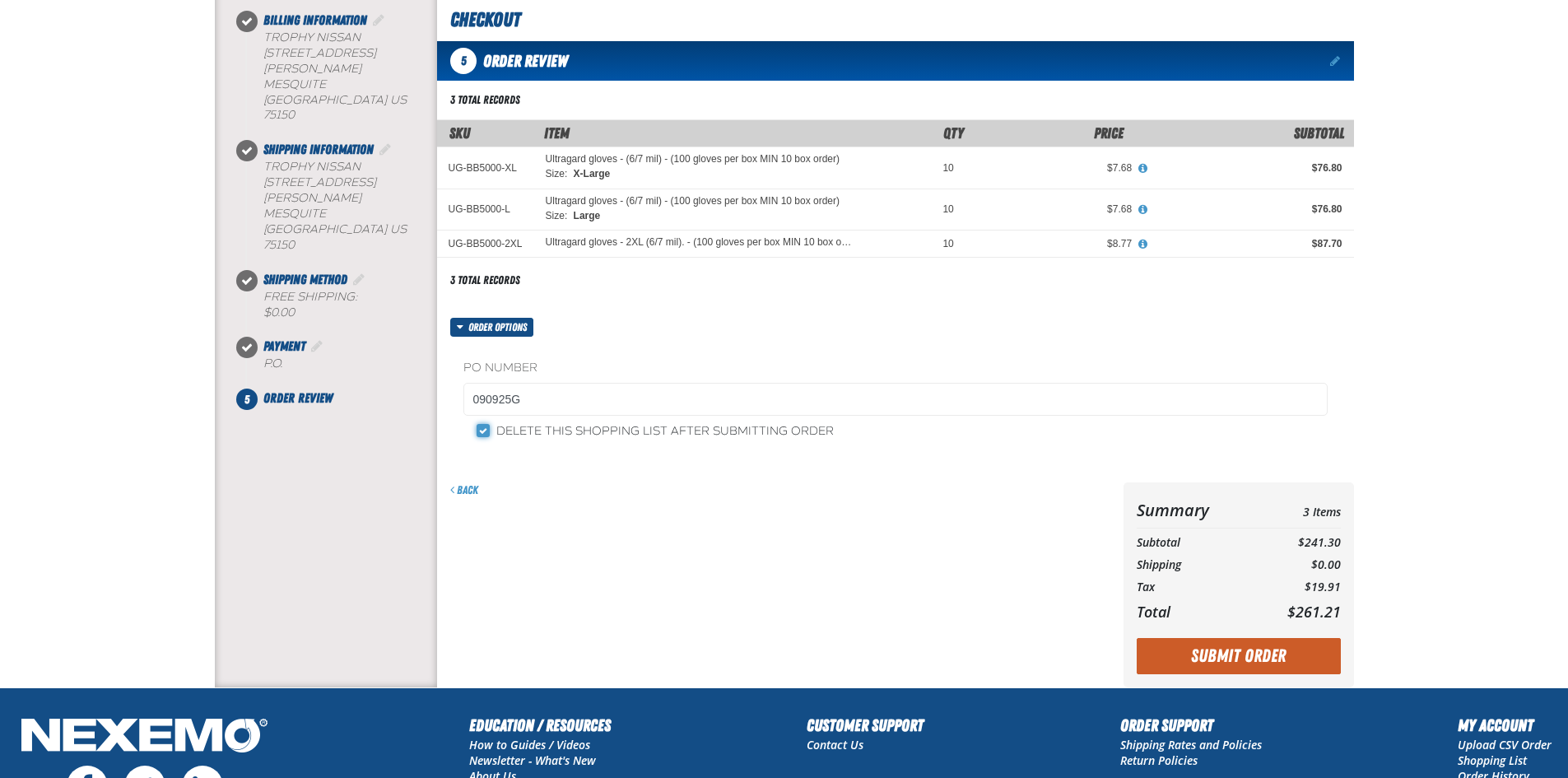
scroll to position [329, 0]
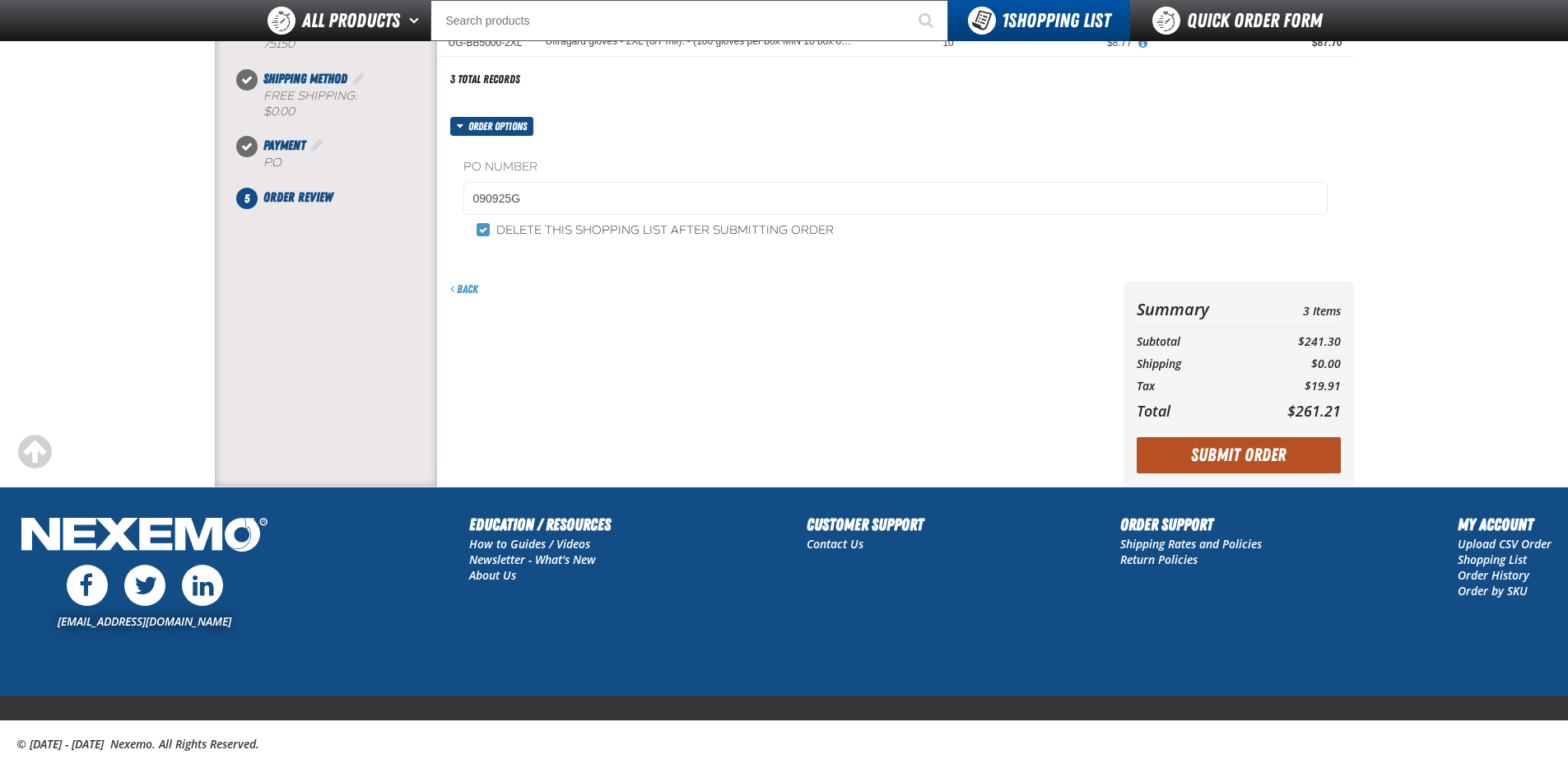
click at [1254, 449] on button "Submit Order" at bounding box center [1238, 455] width 204 height 37
